Goal: Find specific page/section: Find specific page/section

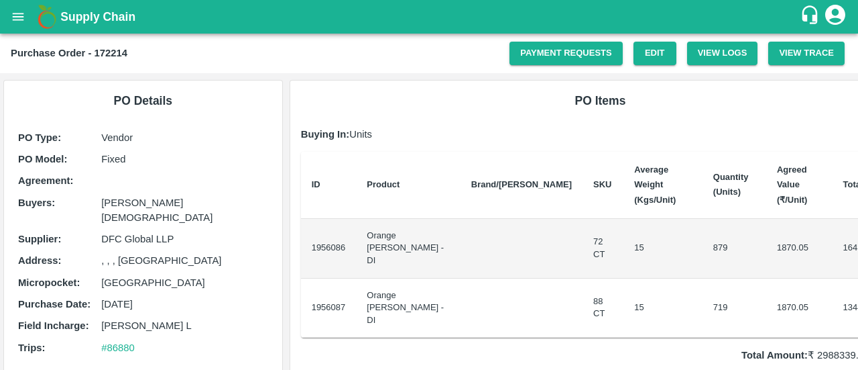
drag, startPoint x: 0, startPoint y: 0, endPoint x: 79, endPoint y: 15, distance: 80.6
click at [79, 15] on b "Supply Chain" at bounding box center [97, 16] width 75 height 13
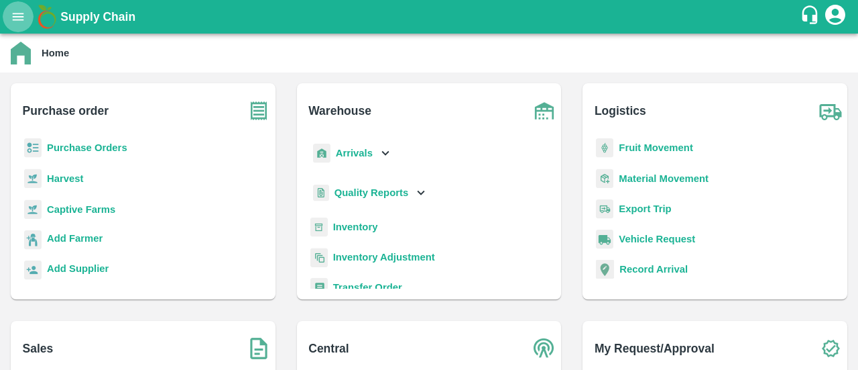
click at [26, 23] on button "open drawer" at bounding box center [18, 16] width 31 height 31
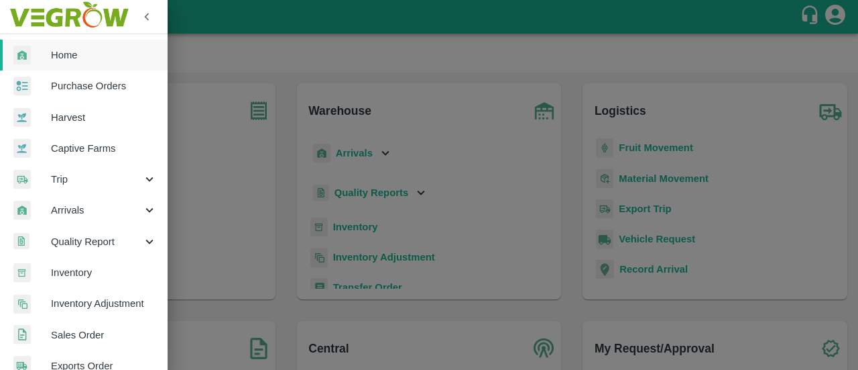
scroll to position [16, 0]
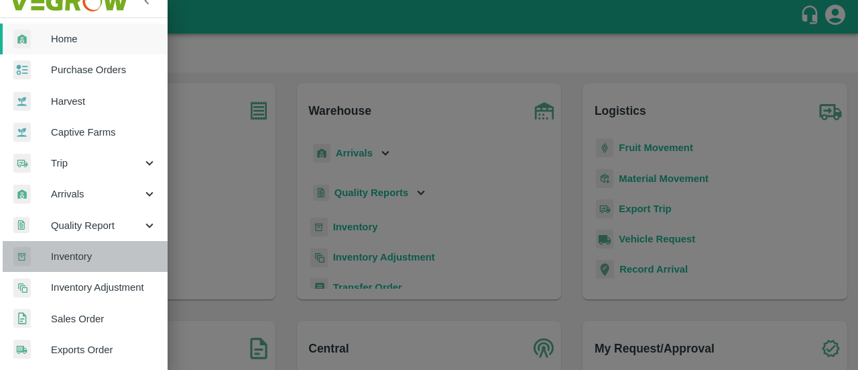
click at [100, 264] on link "Inventory" at bounding box center [84, 256] width 168 height 31
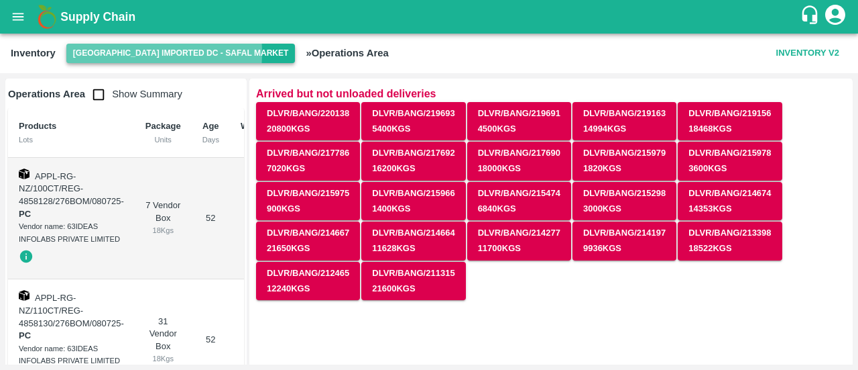
click at [119, 53] on button "[GEOGRAPHIC_DATA] Imported DC - Safal Market" at bounding box center [180, 53] width 229 height 19
